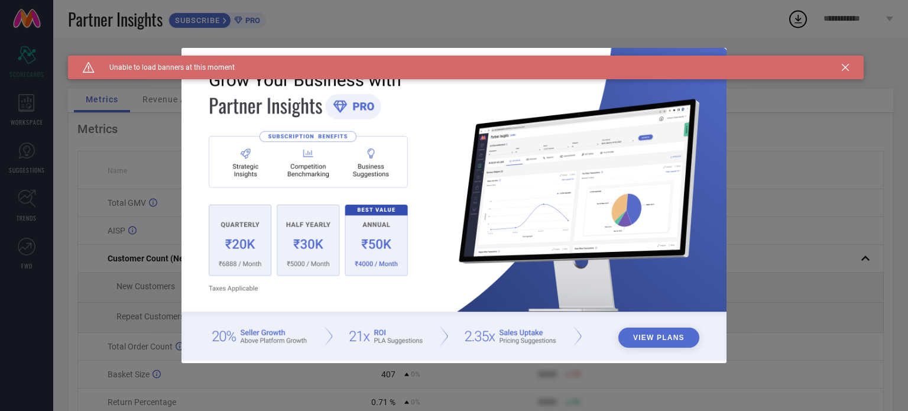
click at [842, 70] on icon at bounding box center [845, 67] width 7 height 7
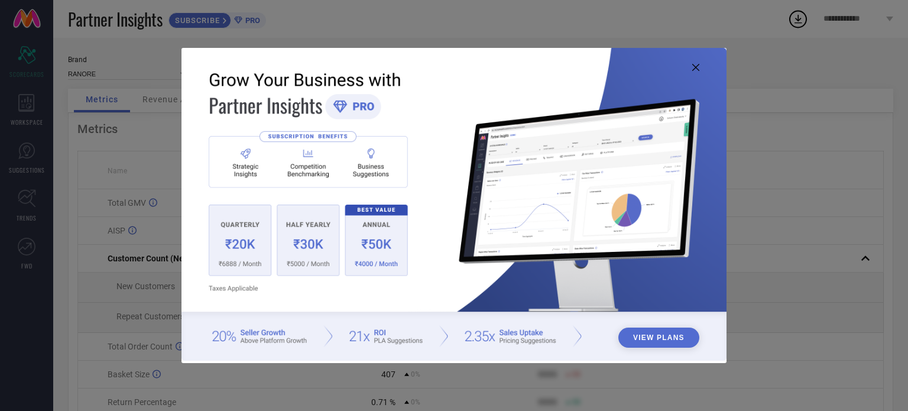
click at [694, 70] on icon at bounding box center [695, 67] width 7 height 7
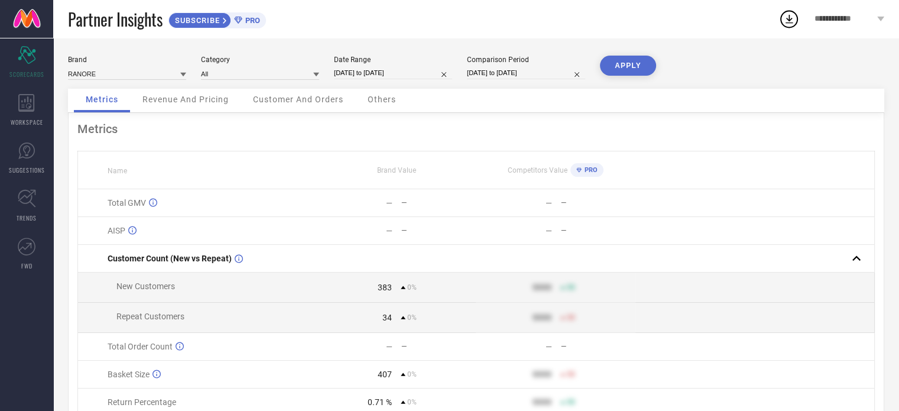
select select "8"
select select "2025"
select select "9"
select select "2025"
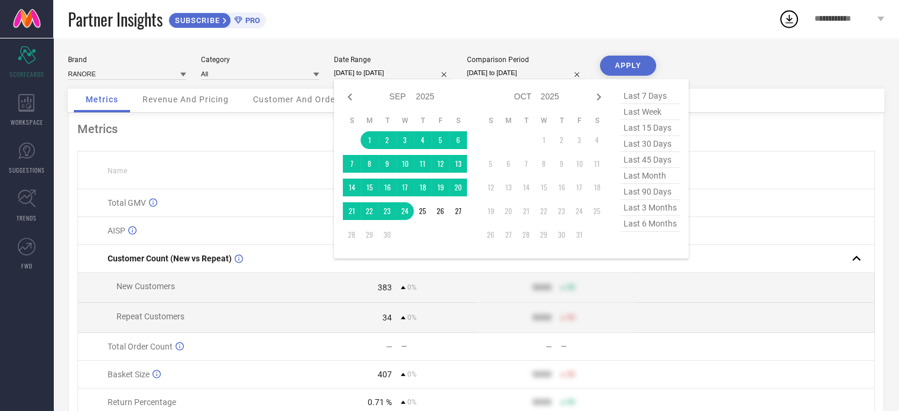
click at [347, 75] on input "[DATE] to [DATE]" at bounding box center [393, 73] width 118 height 12
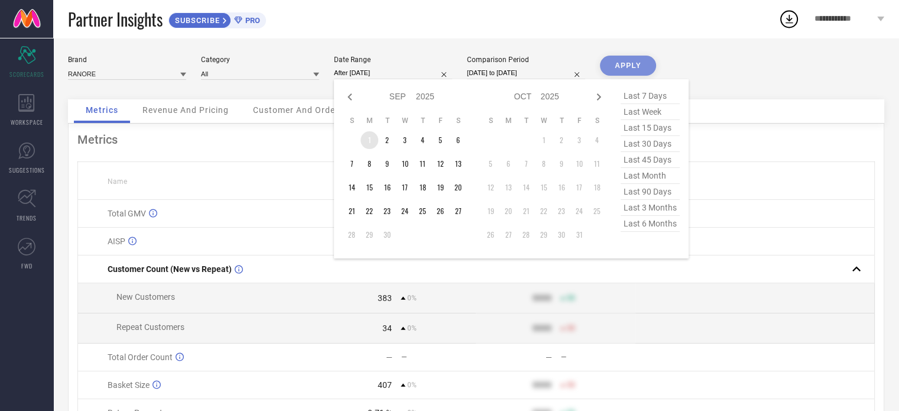
click at [372, 140] on td "1" at bounding box center [370, 140] width 18 height 18
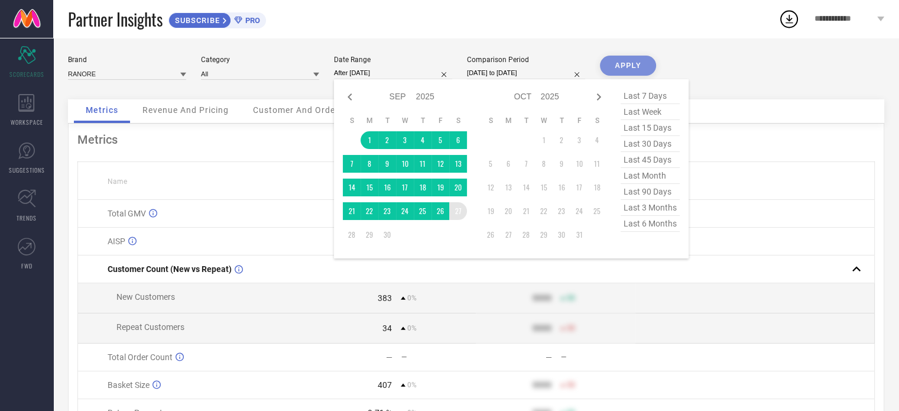
type input "[DATE] to [DATE]"
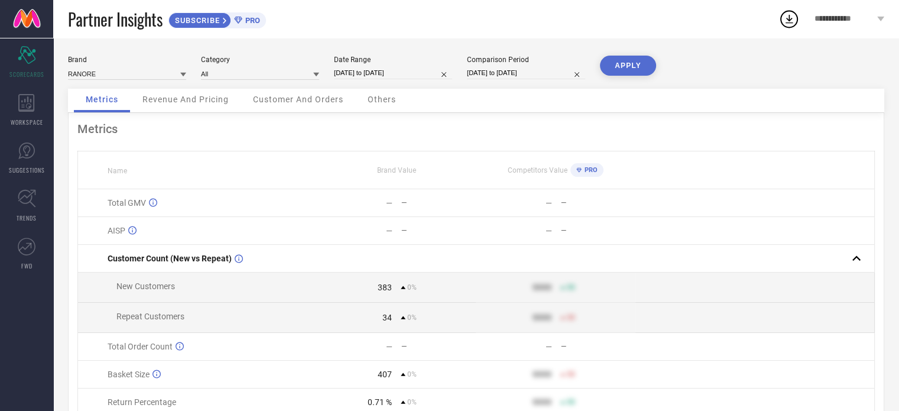
select select "8"
select select "2025"
select select "9"
select select "2025"
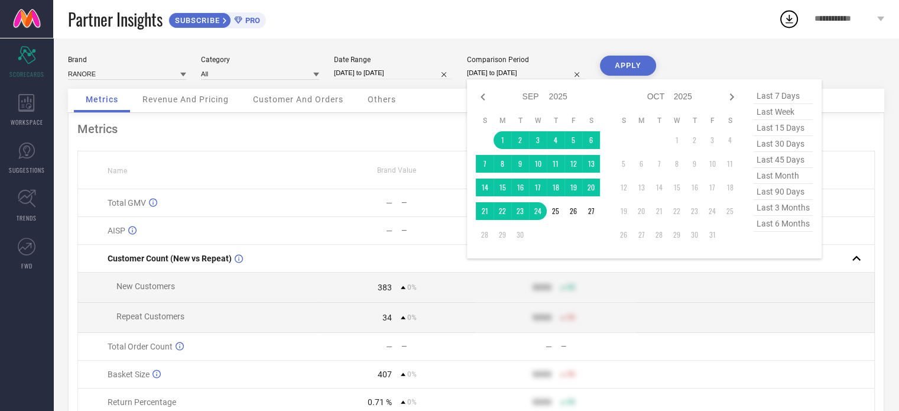
click at [485, 71] on input "[DATE] to [DATE]" at bounding box center [526, 73] width 118 height 12
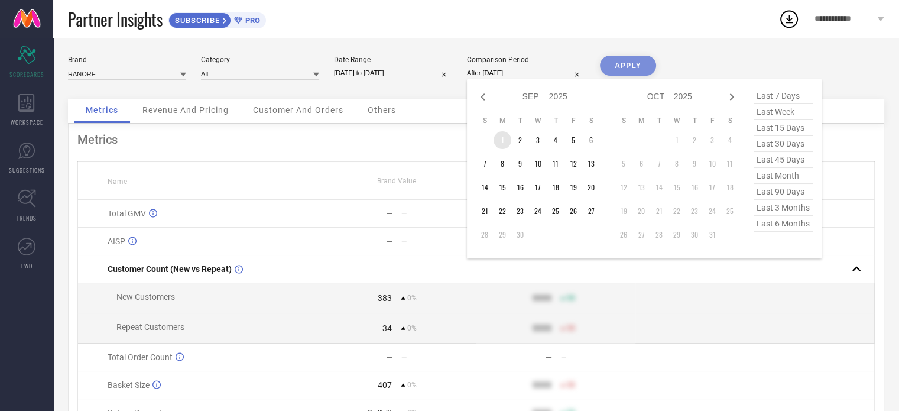
click at [507, 141] on td "1" at bounding box center [503, 140] width 18 height 18
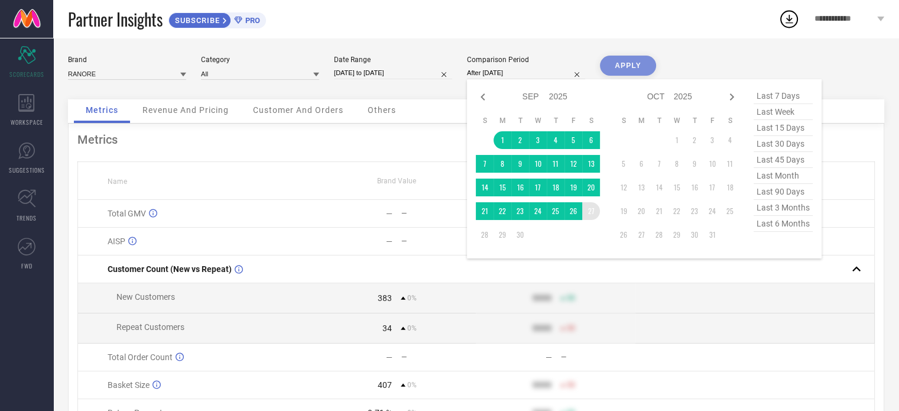
type input "[DATE] to [DATE]"
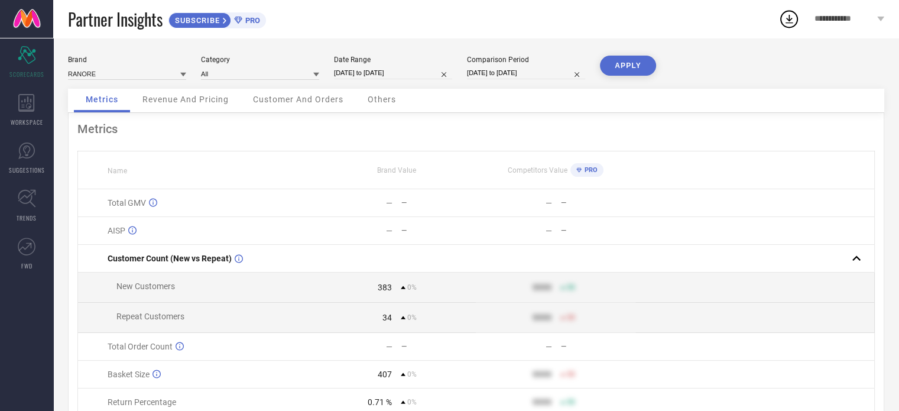
click at [615, 70] on button "APPLY" at bounding box center [628, 66] width 56 height 20
